Goal: Check status

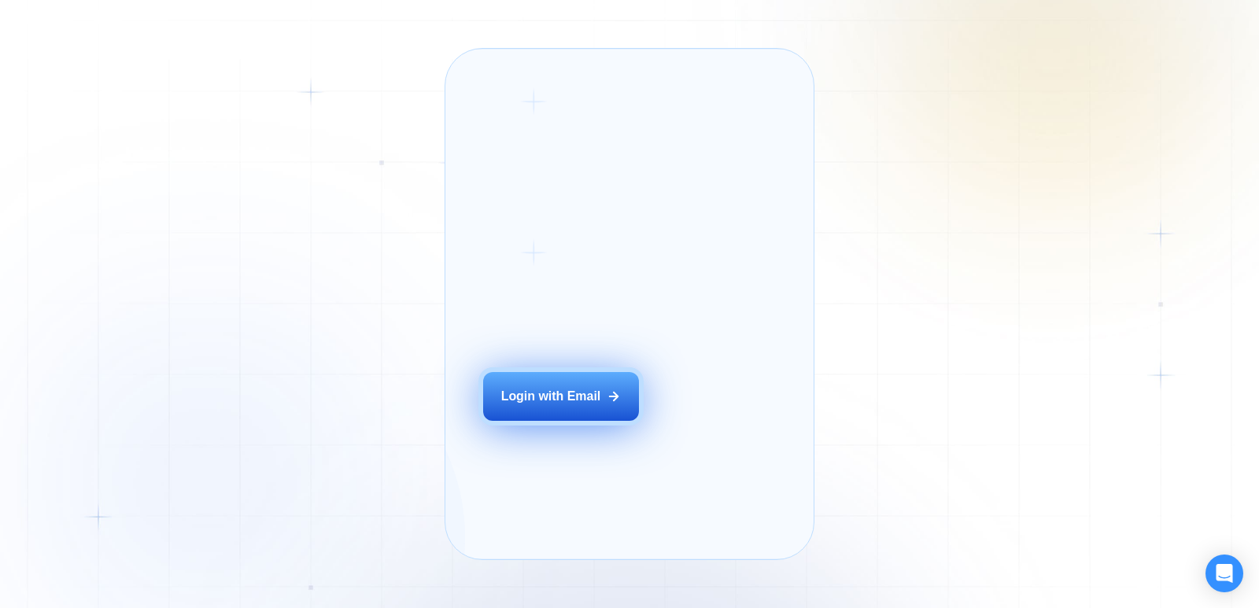
click at [565, 405] on div "Login with Email" at bounding box center [551, 396] width 100 height 17
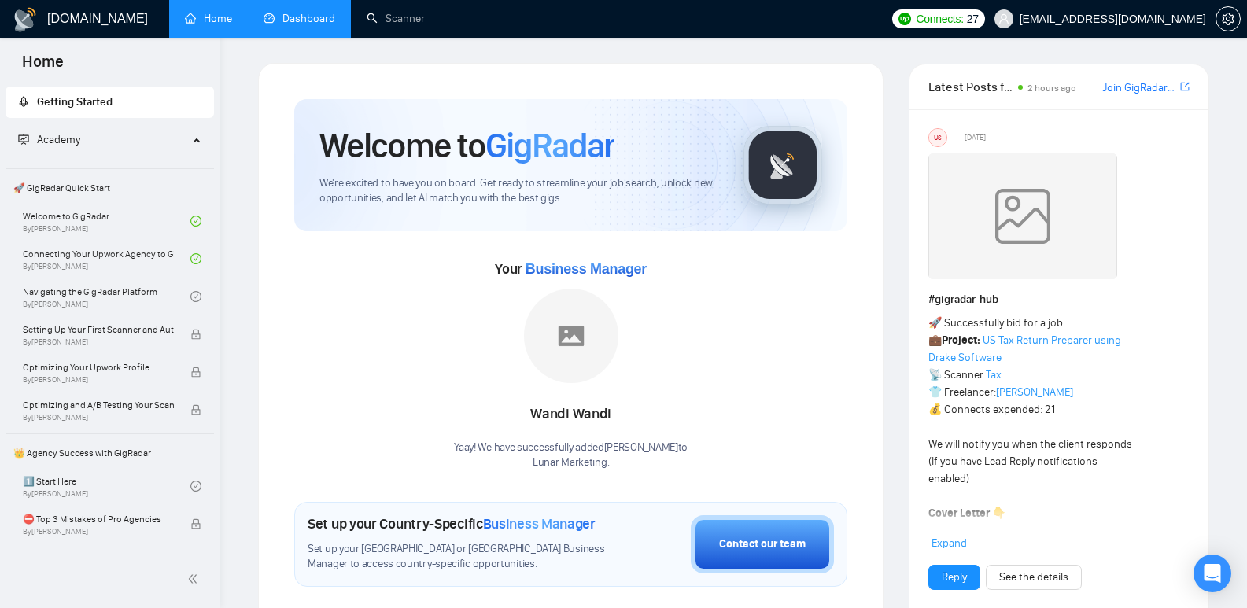
click at [297, 21] on link "Dashboard" at bounding box center [300, 18] width 72 height 13
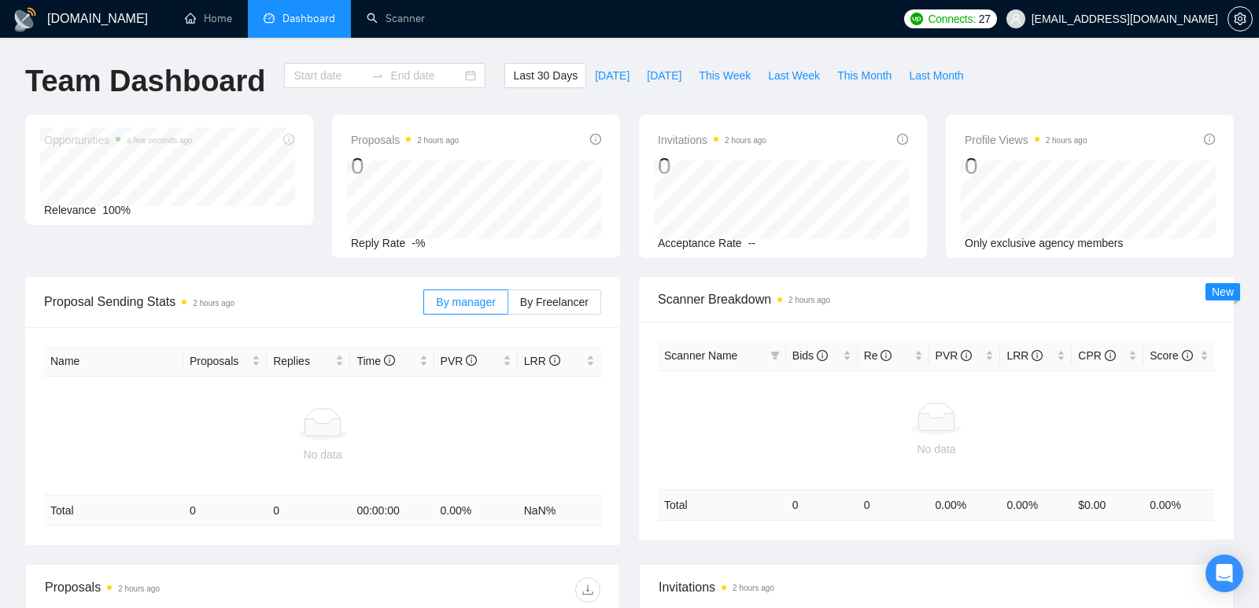
type input "[DATE]"
